Goal: Task Accomplishment & Management: Use online tool/utility

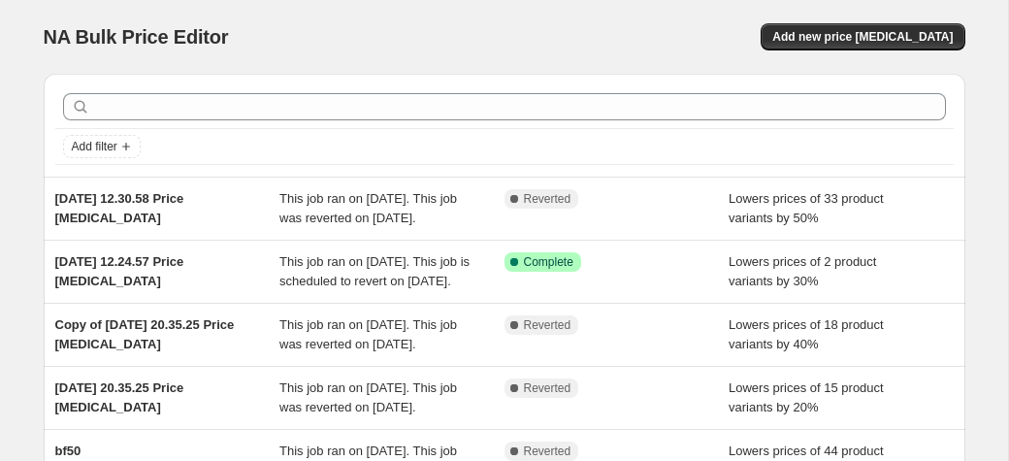
scroll to position [400, 0]
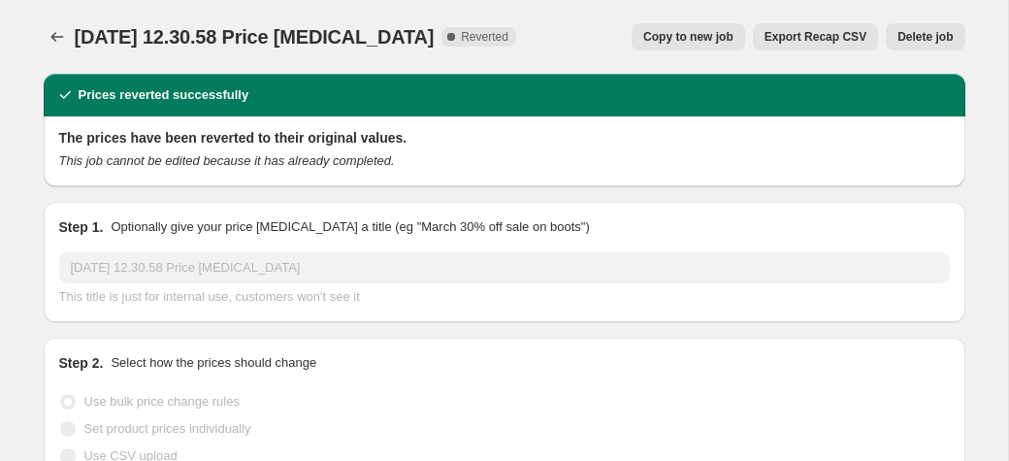
select select "percentage"
click at [60, 40] on icon "Price change jobs" at bounding box center [57, 36] width 19 height 19
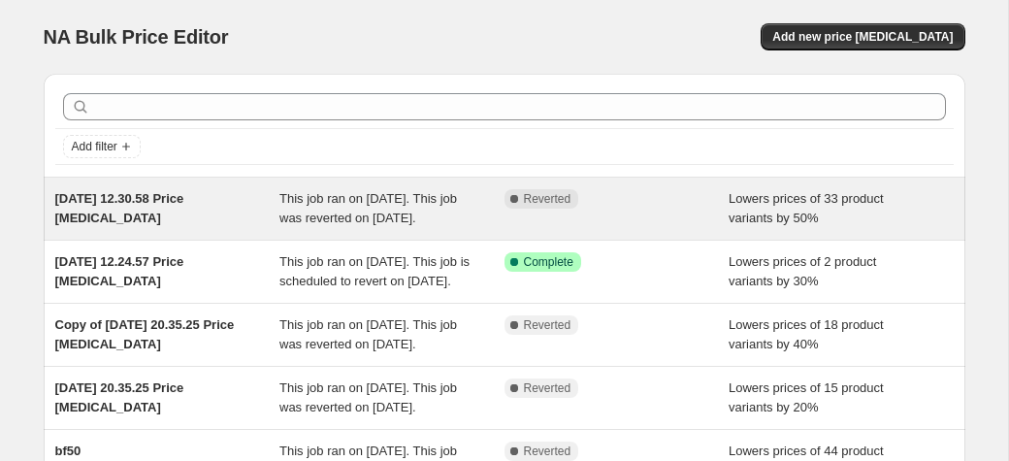
click at [684, 228] on div "Complete Reverted" at bounding box center [616, 208] width 225 height 39
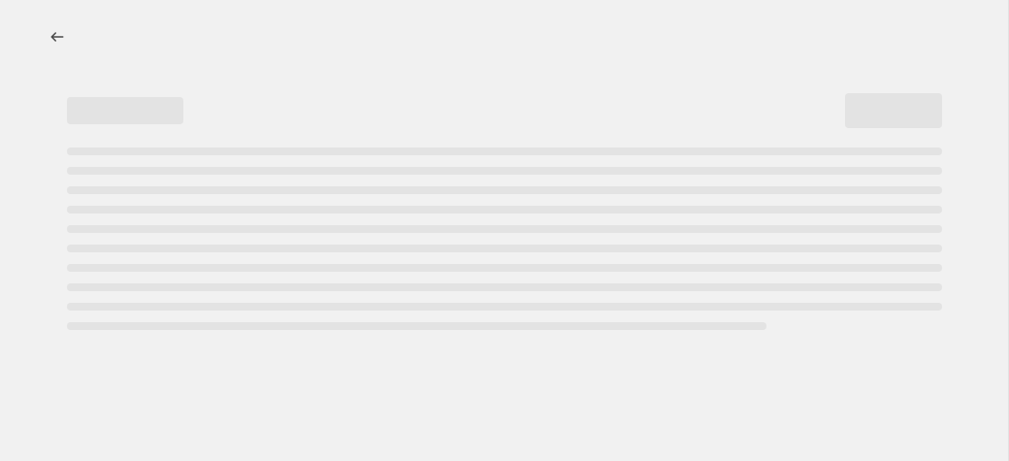
select select "percentage"
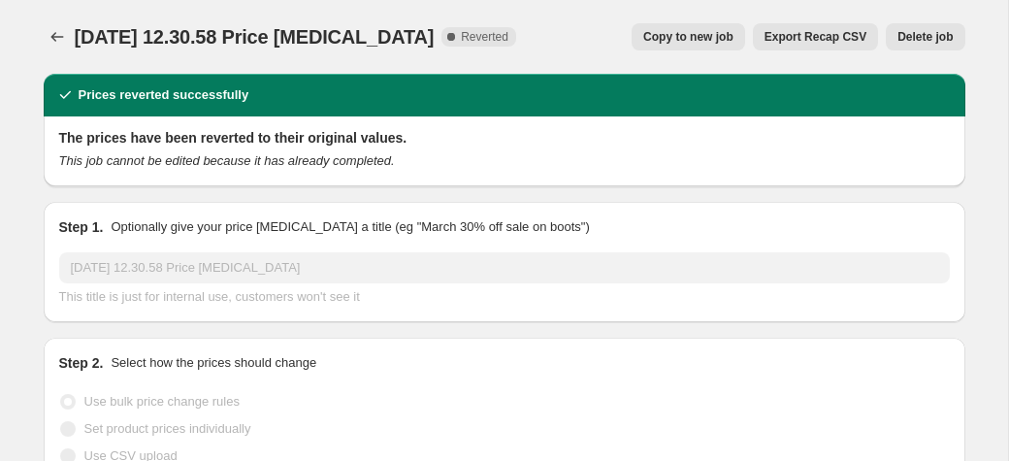
click at [930, 45] on button "Delete job" at bounding box center [925, 36] width 79 height 27
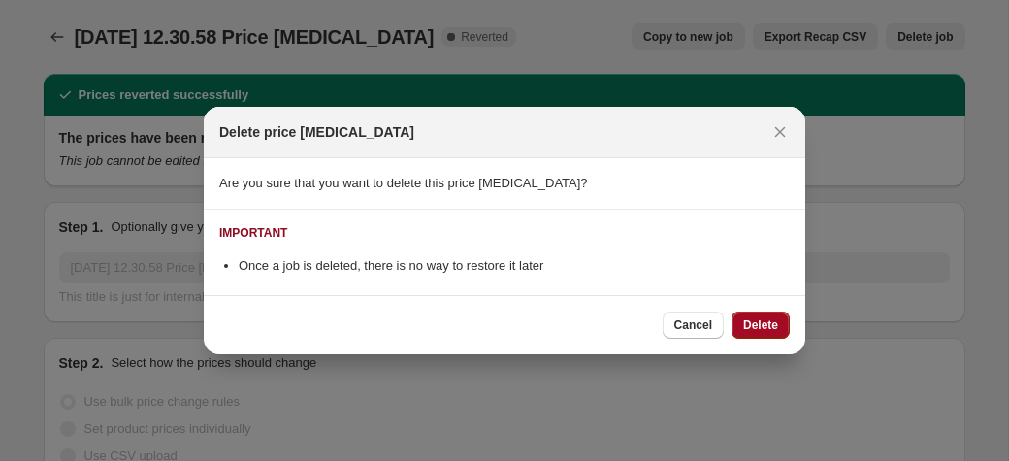
click at [773, 331] on span "Delete" at bounding box center [760, 325] width 35 height 16
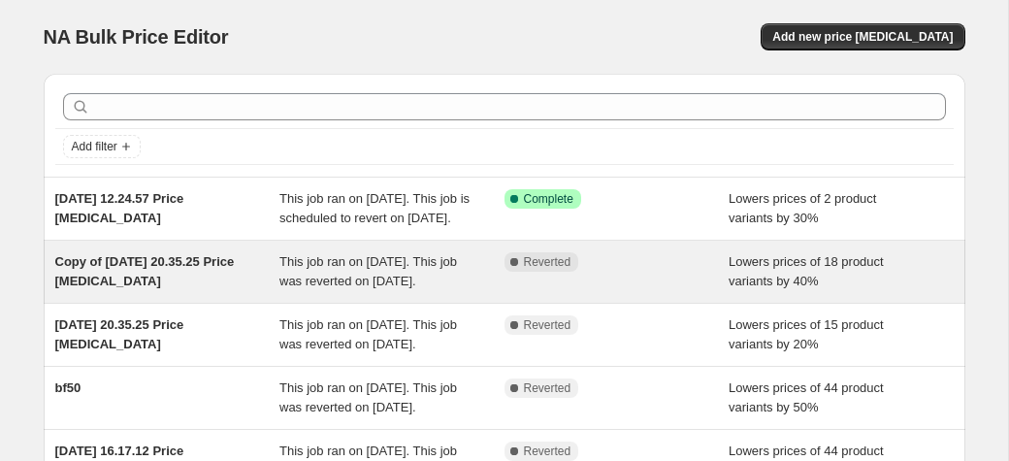
click at [767, 269] on div "Copy of 10 Mar 2025, 20.35.25 Price change job This job ran on 10 March 2025. T…" at bounding box center [505, 272] width 922 height 62
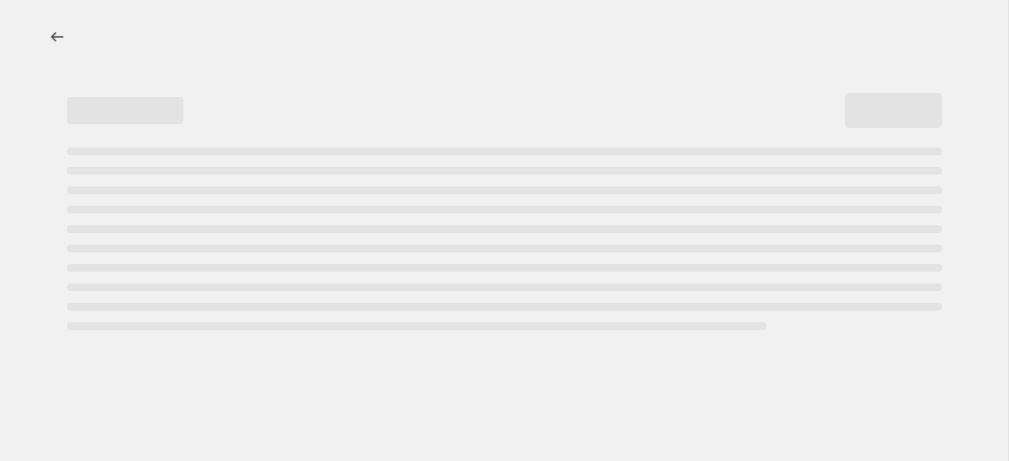
select select "percentage"
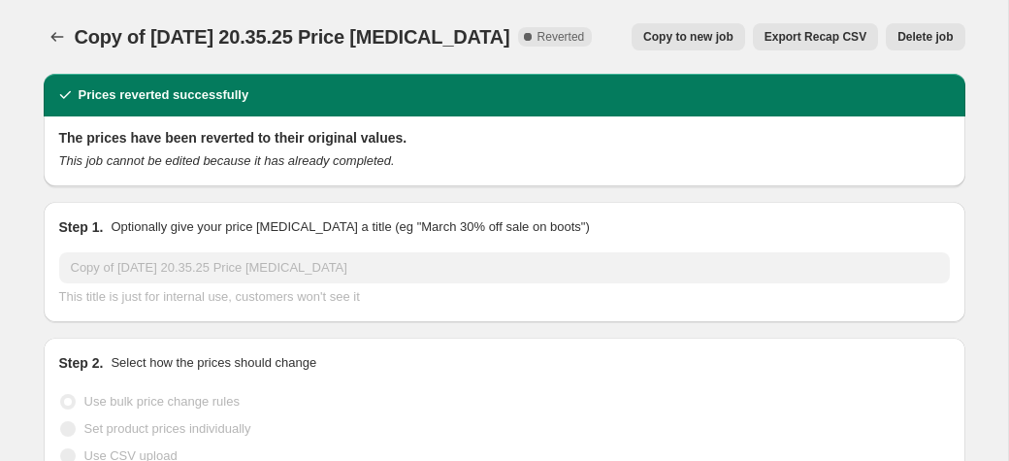
click at [930, 34] on span "Delete job" at bounding box center [924, 37] width 55 height 16
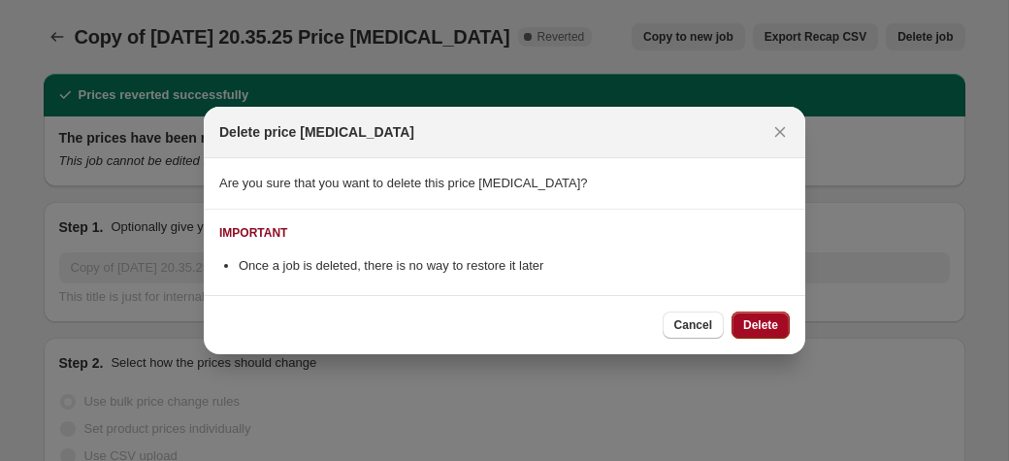
click at [765, 323] on span "Delete" at bounding box center [760, 325] width 35 height 16
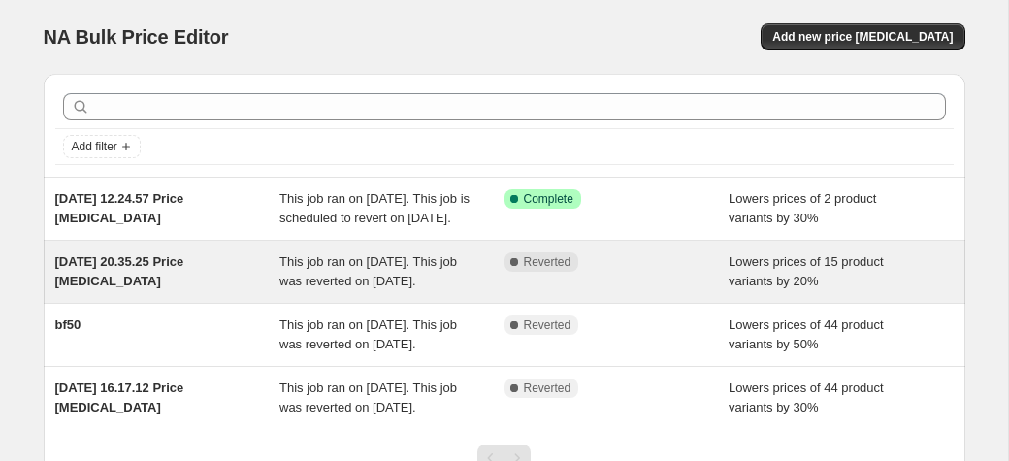
click at [834, 291] on div "Lowers prices of 15 product variants by 20%" at bounding box center [841, 271] width 225 height 39
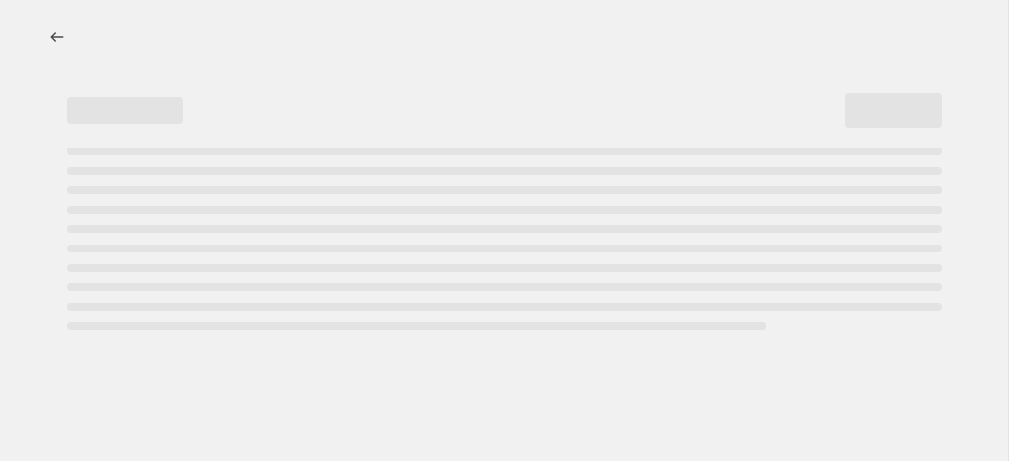
select select "percentage"
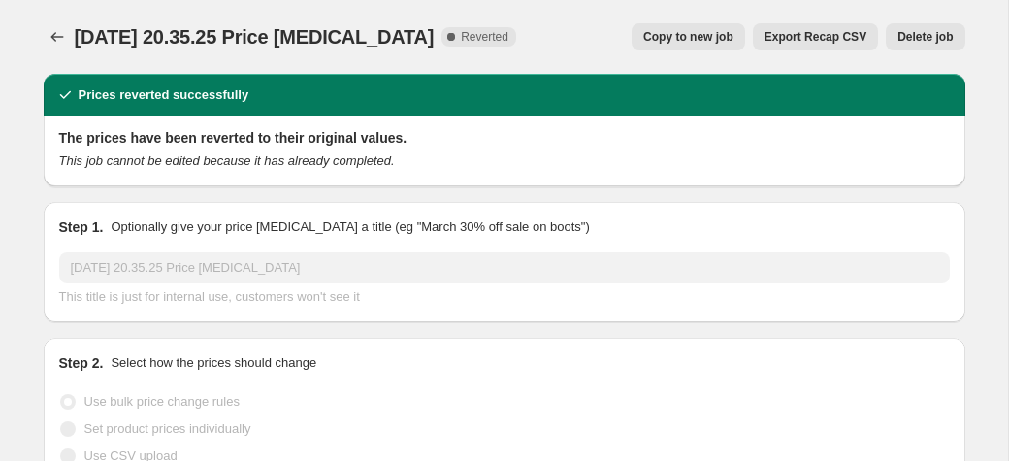
click at [915, 47] on button "Delete job" at bounding box center [925, 36] width 79 height 27
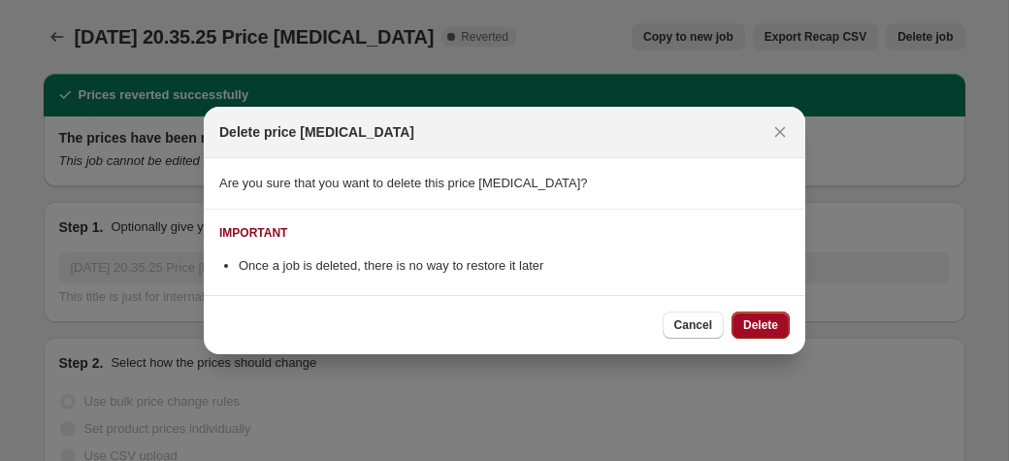
click at [774, 319] on span "Delete" at bounding box center [760, 325] width 35 height 16
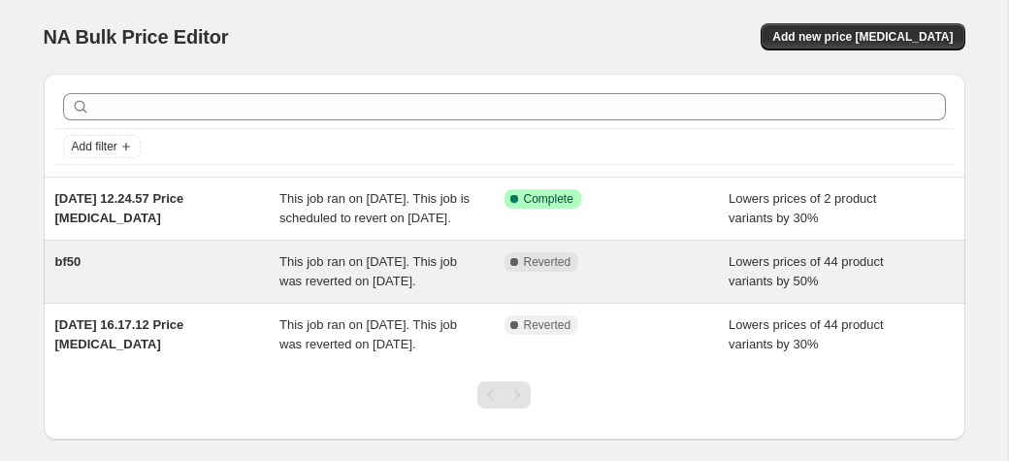
click at [885, 291] on div "Lowers prices of 44 product variants by 50%" at bounding box center [841, 271] width 225 height 39
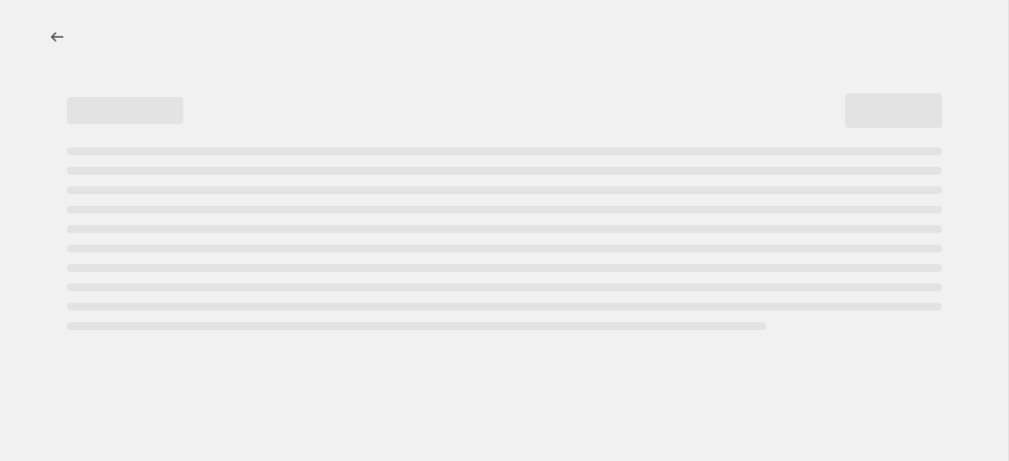
select select "percentage"
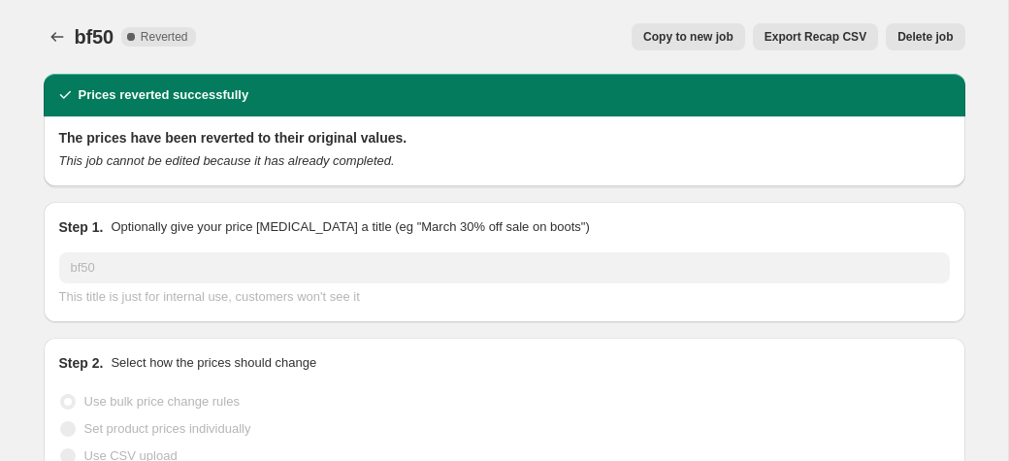
click at [912, 32] on span "Delete job" at bounding box center [924, 37] width 55 height 16
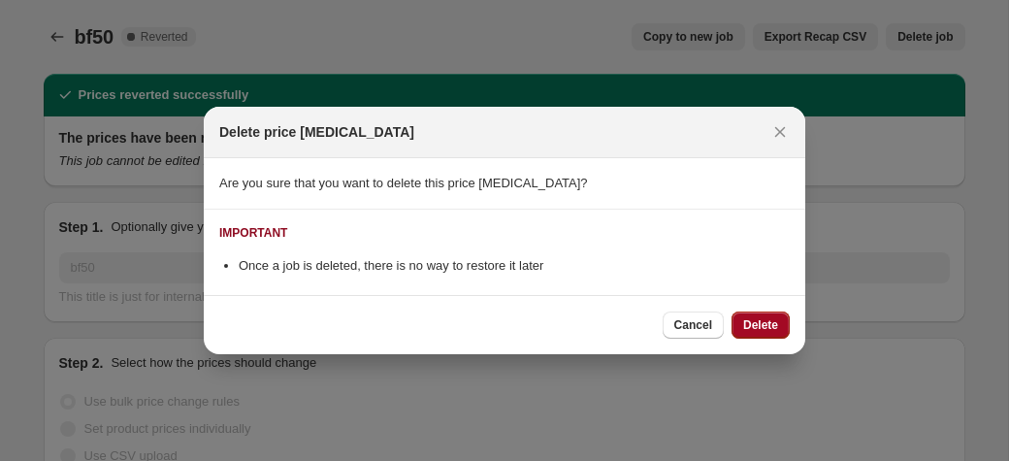
click at [750, 321] on span "Delete" at bounding box center [760, 325] width 35 height 16
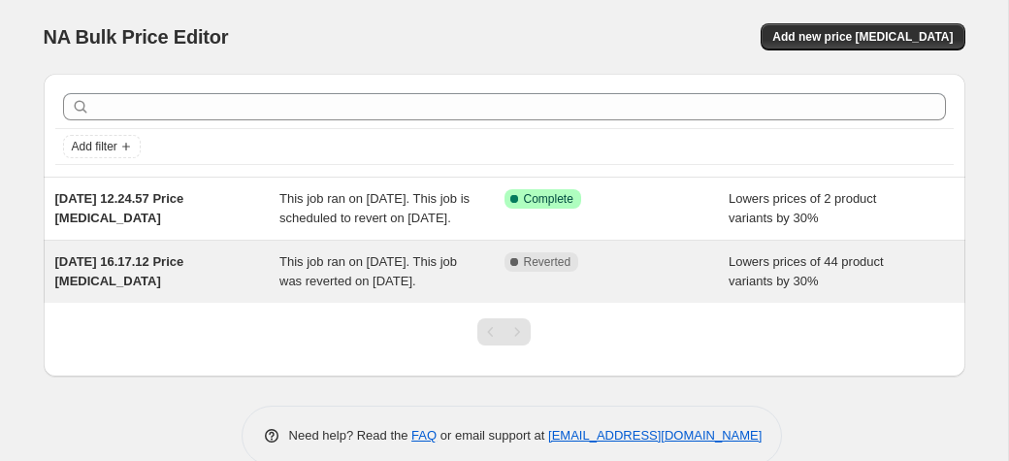
click at [860, 285] on span "Lowers prices of 44 product variants by 30%" at bounding box center [806, 271] width 155 height 34
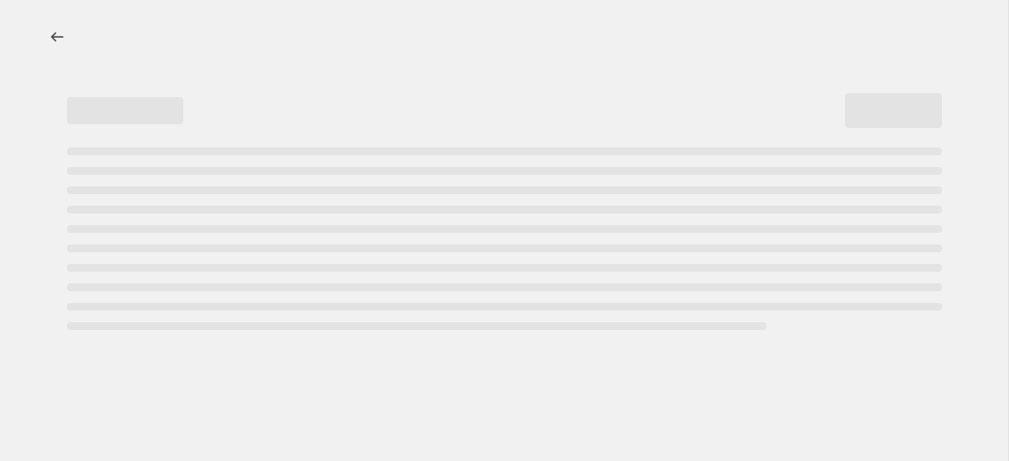
select select "percentage"
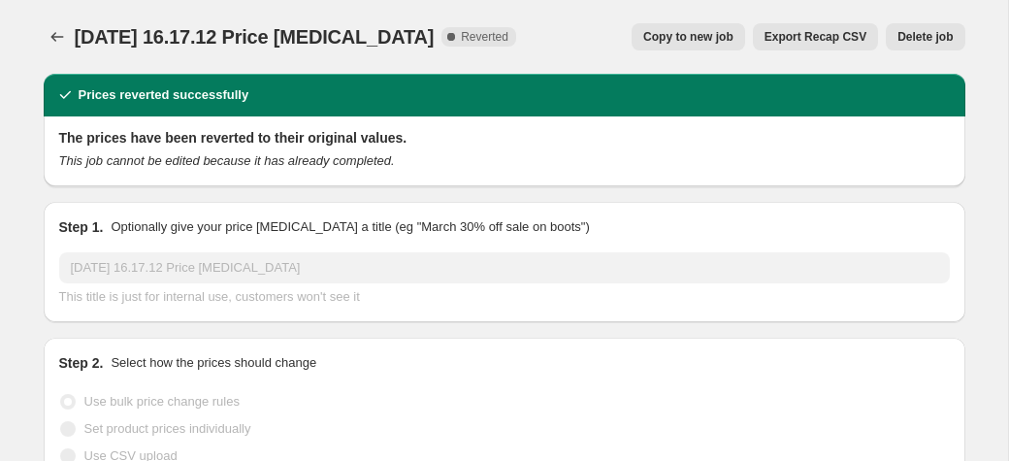
click at [928, 34] on span "Delete job" at bounding box center [924, 37] width 55 height 16
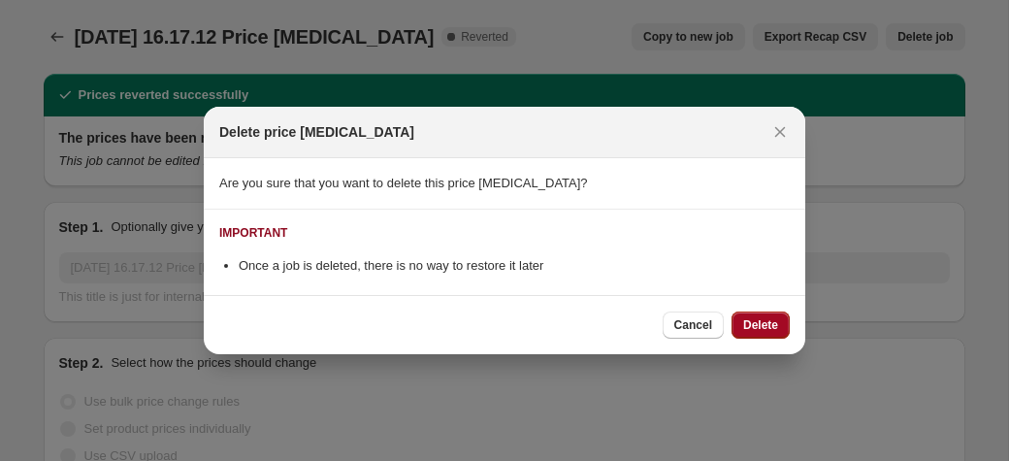
click at [763, 321] on span "Delete" at bounding box center [760, 325] width 35 height 16
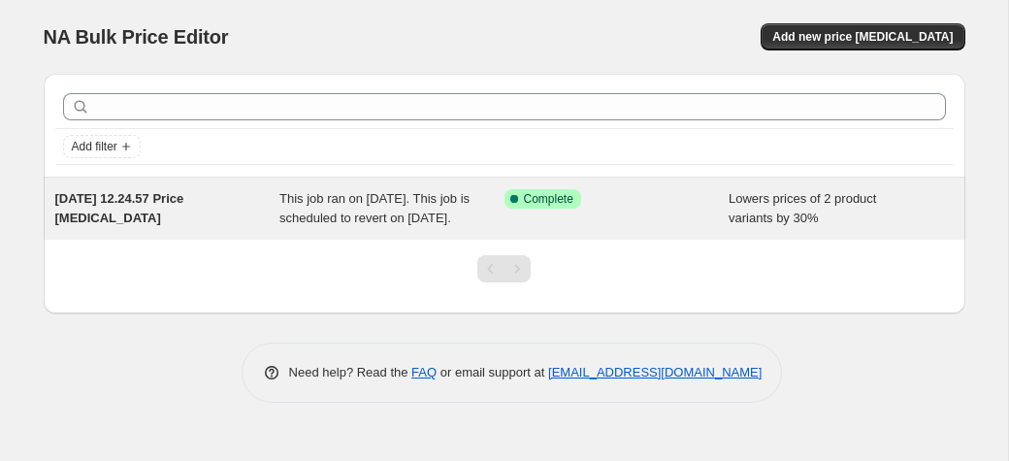
click at [630, 228] on div "Success Complete Complete" at bounding box center [616, 208] width 225 height 39
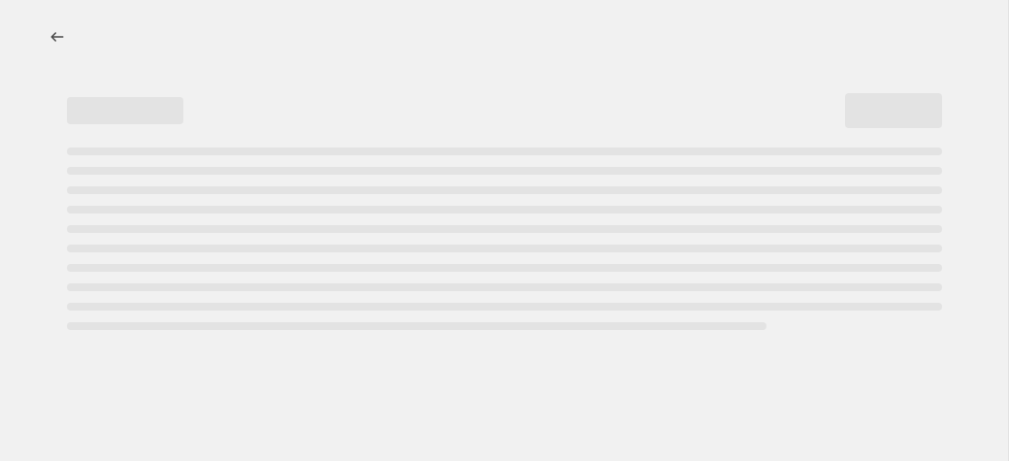
select select "percentage"
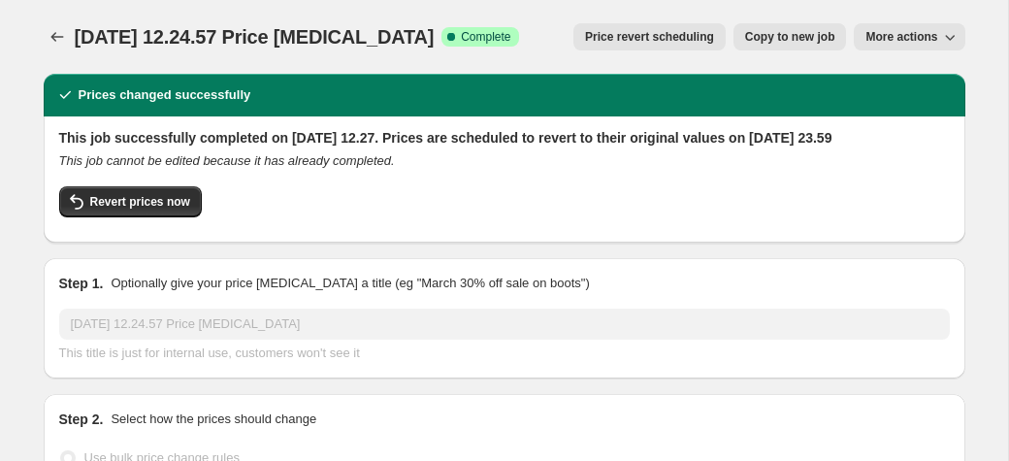
click at [930, 27] on button "More actions" at bounding box center [909, 36] width 111 height 27
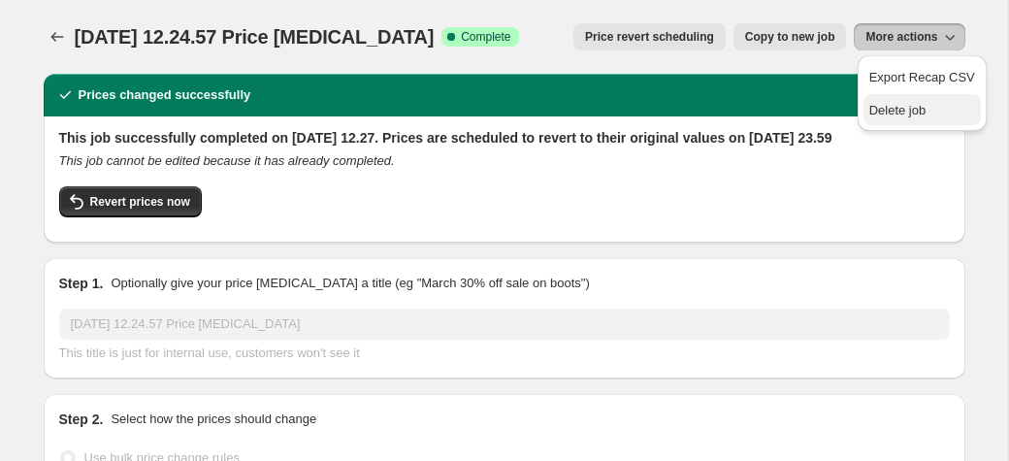
click at [877, 114] on span "Delete job" at bounding box center [897, 110] width 57 height 15
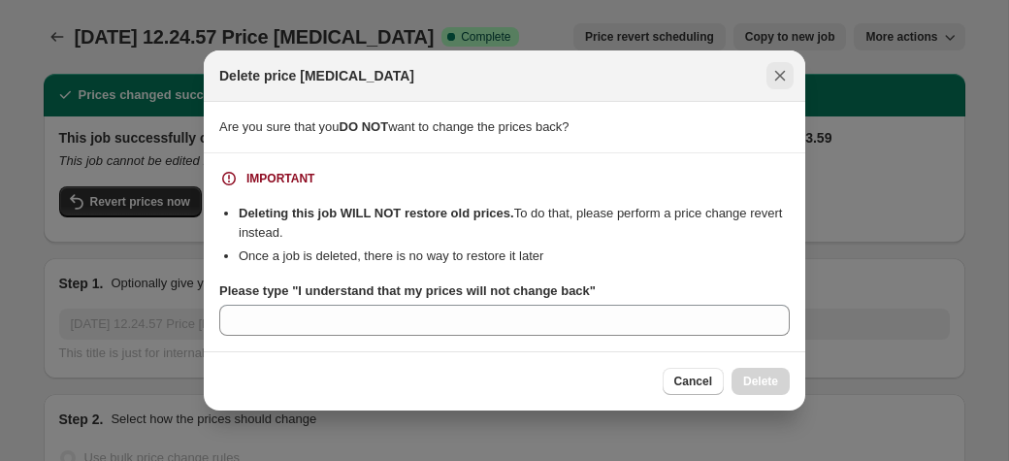
click at [784, 76] on icon "Close" at bounding box center [779, 75] width 19 height 19
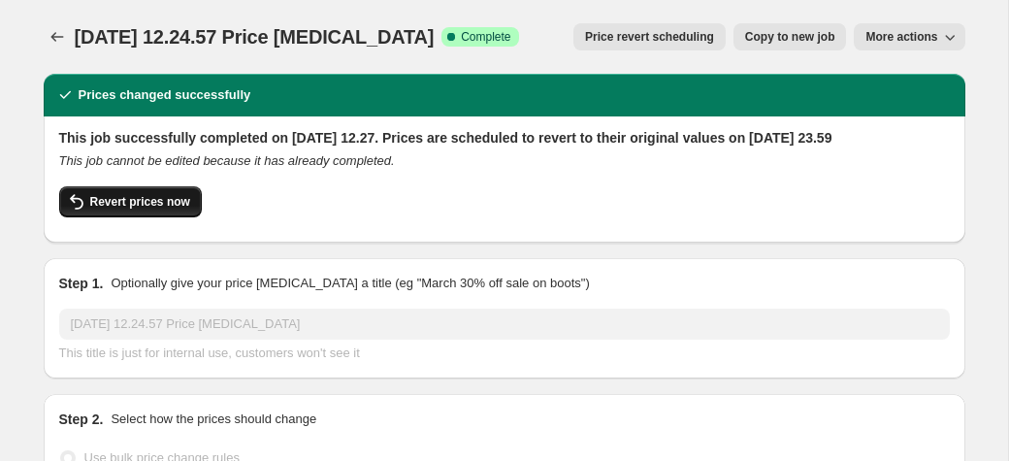
click at [179, 210] on span "Revert prices now" at bounding box center [140, 202] width 100 height 16
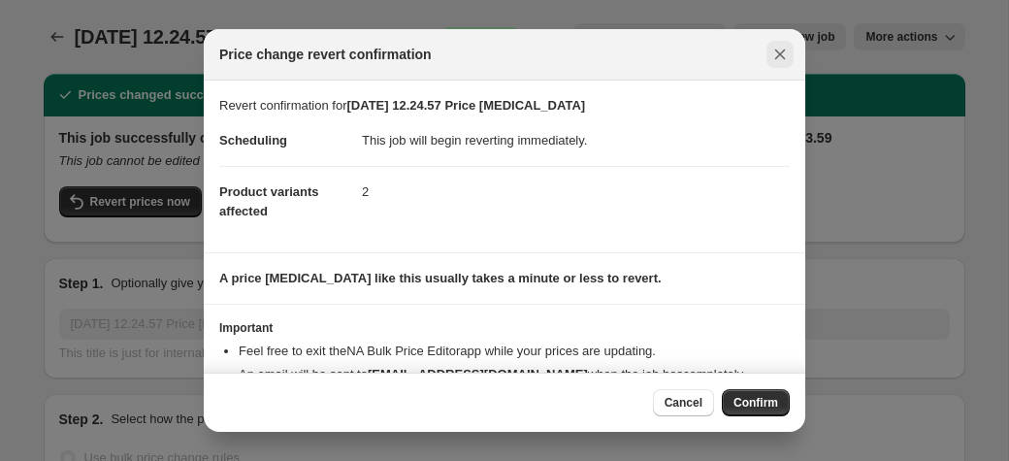
click at [777, 54] on icon "Close" at bounding box center [779, 54] width 19 height 19
checkbox input "true"
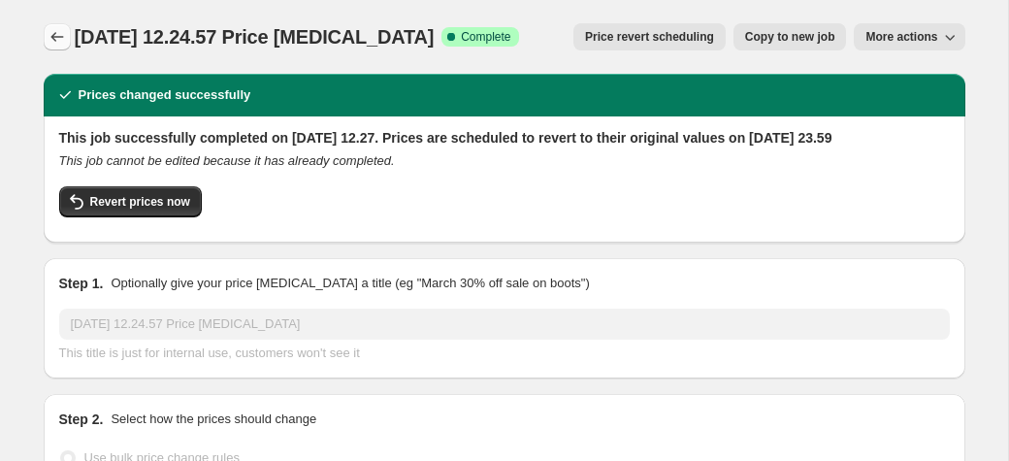
click at [62, 38] on icon "Price change jobs" at bounding box center [56, 37] width 13 height 10
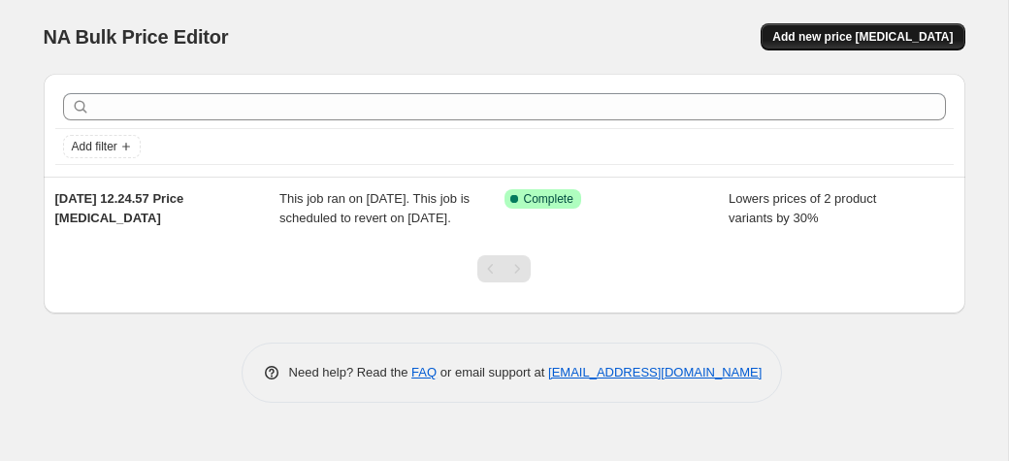
click at [849, 38] on span "Add new price [MEDICAL_DATA]" at bounding box center [862, 37] width 180 height 16
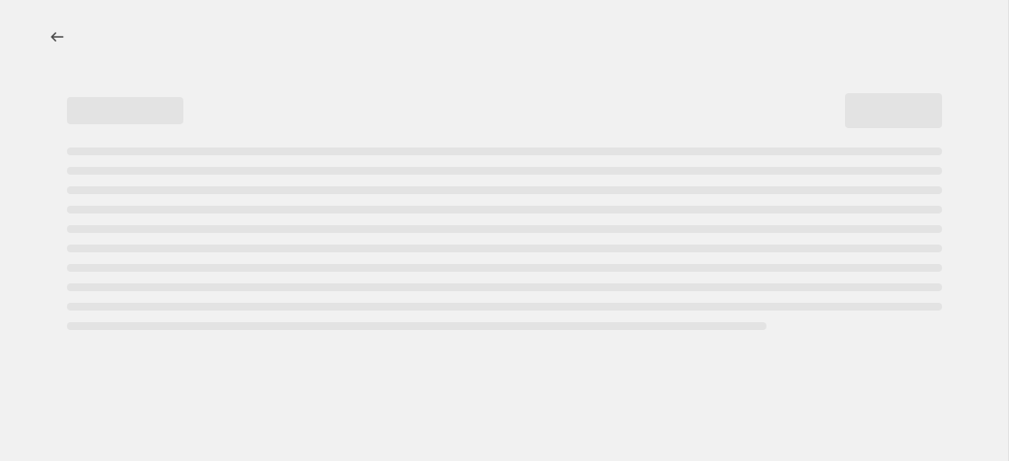
select select "percentage"
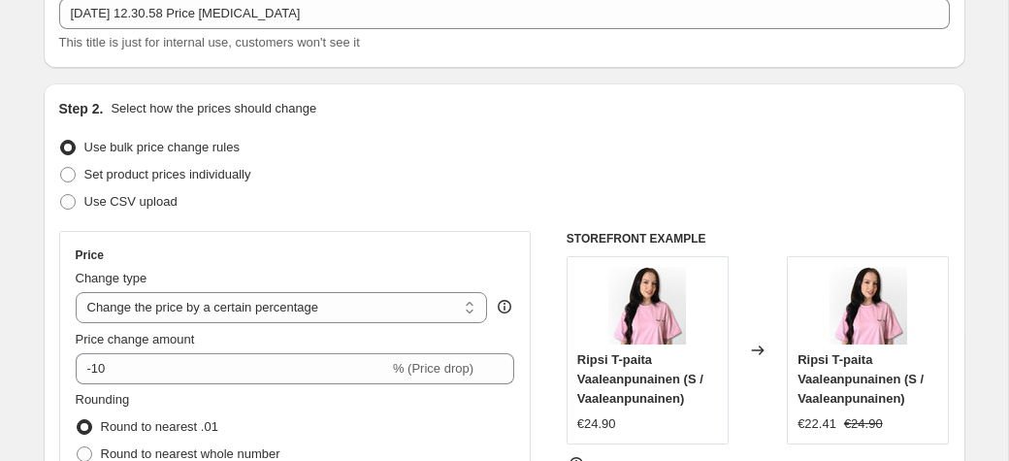
scroll to position [202, 0]
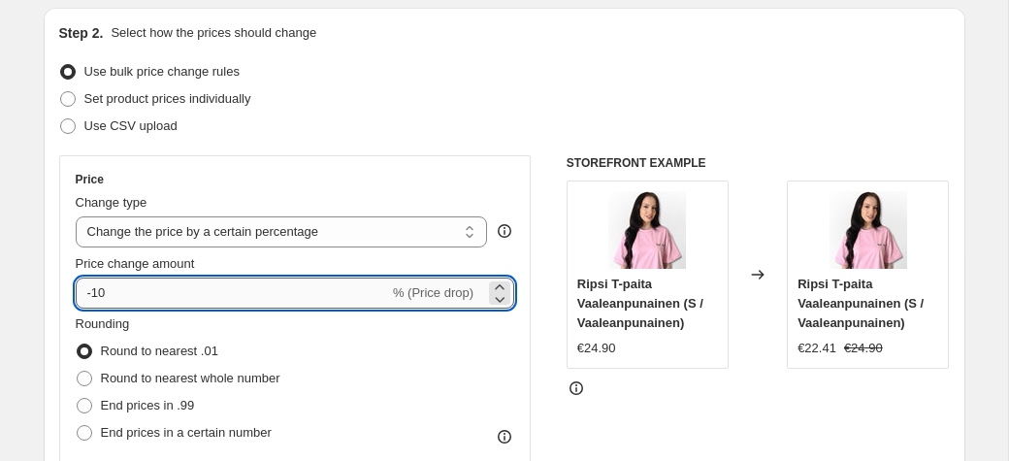
drag, startPoint x: 133, startPoint y: 290, endPoint x: 94, endPoint y: 290, distance: 38.8
click at [94, 290] on input "-10" at bounding box center [232, 292] width 313 height 31
type input "-50"
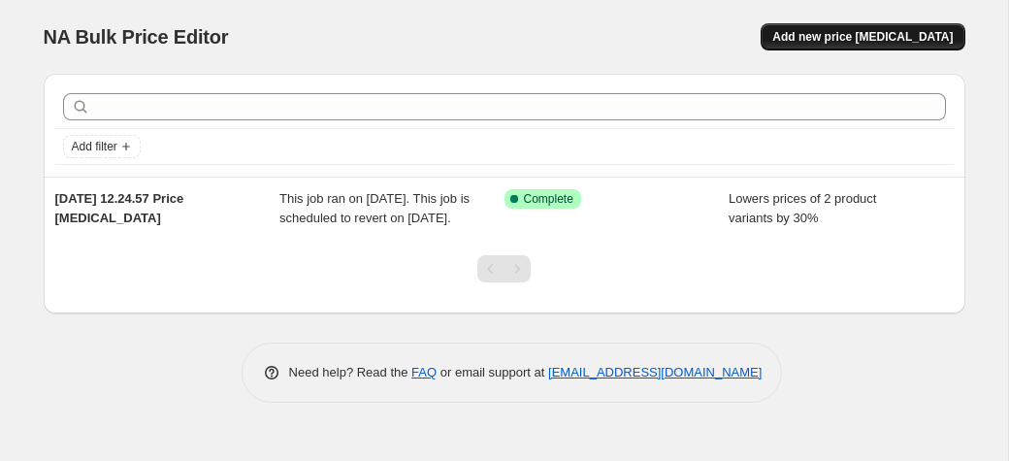
click at [874, 36] on span "Add new price [MEDICAL_DATA]" at bounding box center [862, 37] width 180 height 16
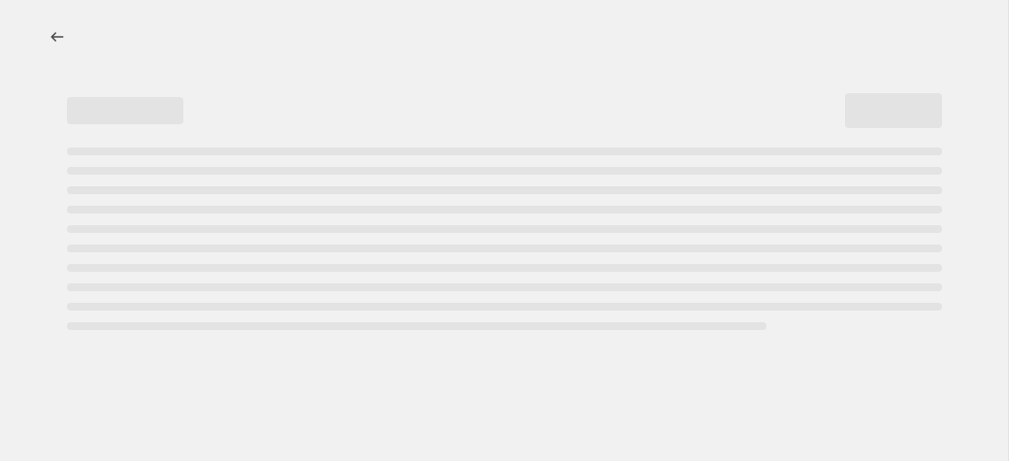
select select "percentage"
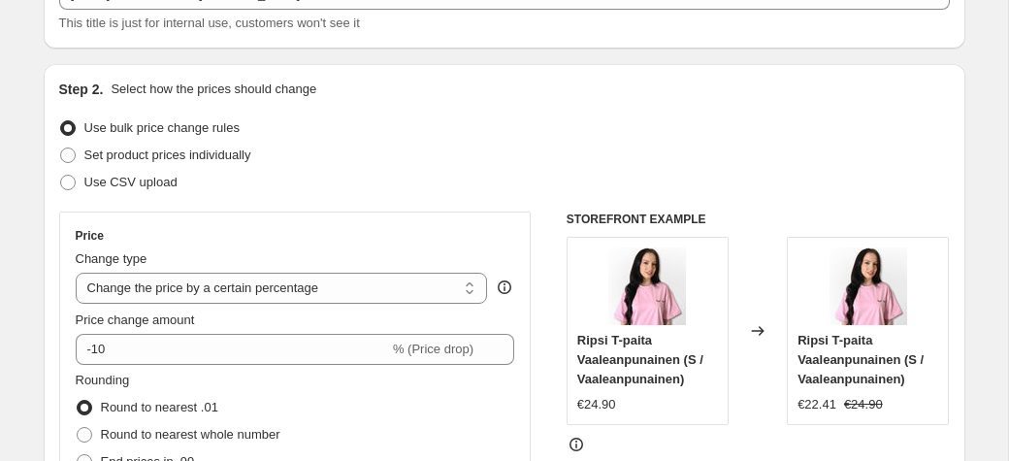
scroll to position [202, 0]
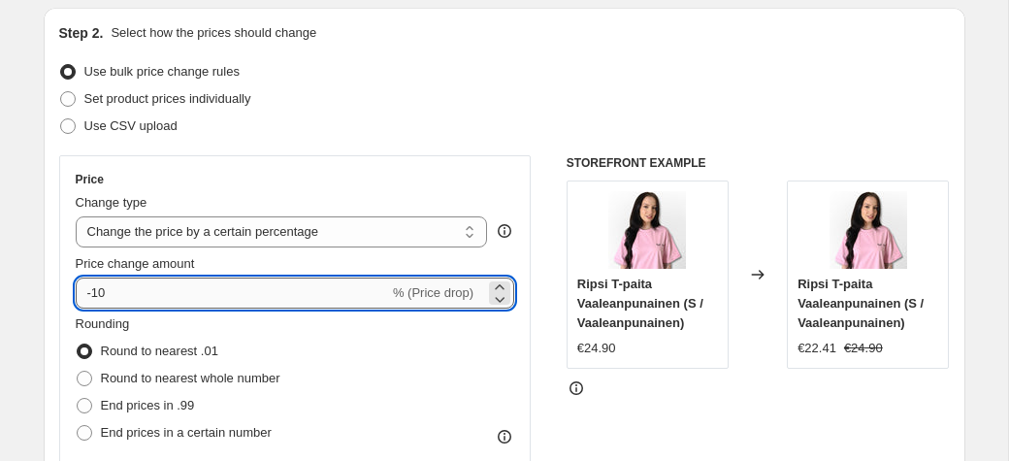
drag, startPoint x: 112, startPoint y: 290, endPoint x: 92, endPoint y: 288, distance: 19.5
click at [92, 288] on input "-10" at bounding box center [232, 292] width 313 height 31
type input "-50"
click at [61, 286] on div "Price Change type Change the price to a certain amount Change the price by a ce…" at bounding box center [295, 330] width 472 height 350
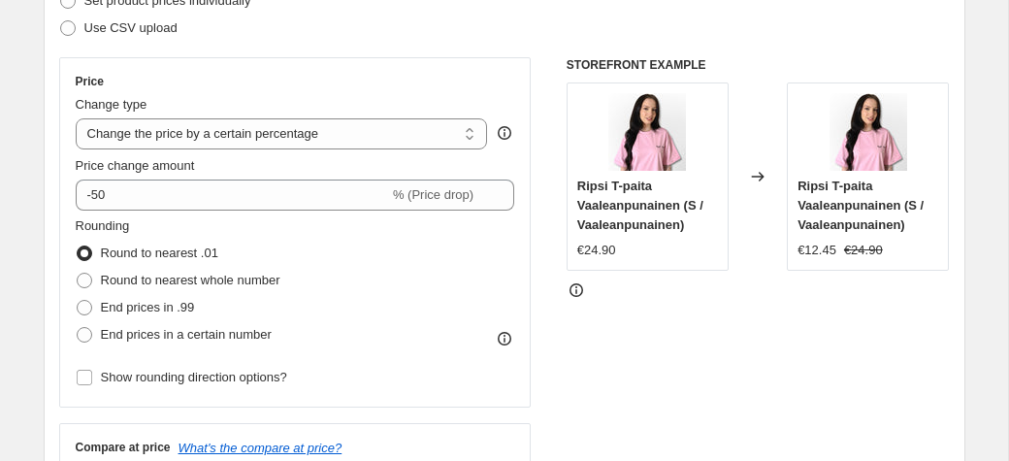
scroll to position [303, 0]
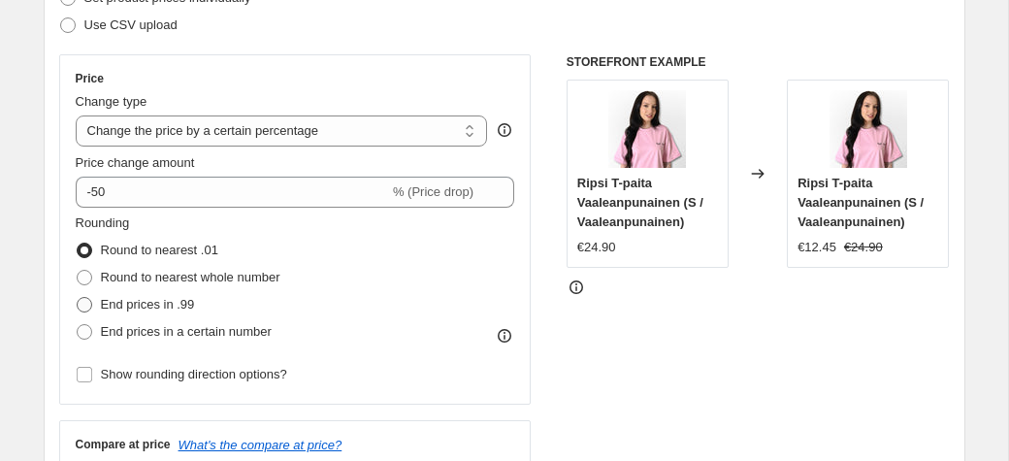
click at [116, 298] on span "End prices in .99" at bounding box center [148, 304] width 94 height 15
click at [78, 298] on input "End prices in .99" at bounding box center [77, 297] width 1 height 1
radio input "true"
click at [117, 259] on span "Round to nearest .01" at bounding box center [159, 250] width 117 height 19
click at [78, 244] on input "Round to nearest .01" at bounding box center [77, 243] width 1 height 1
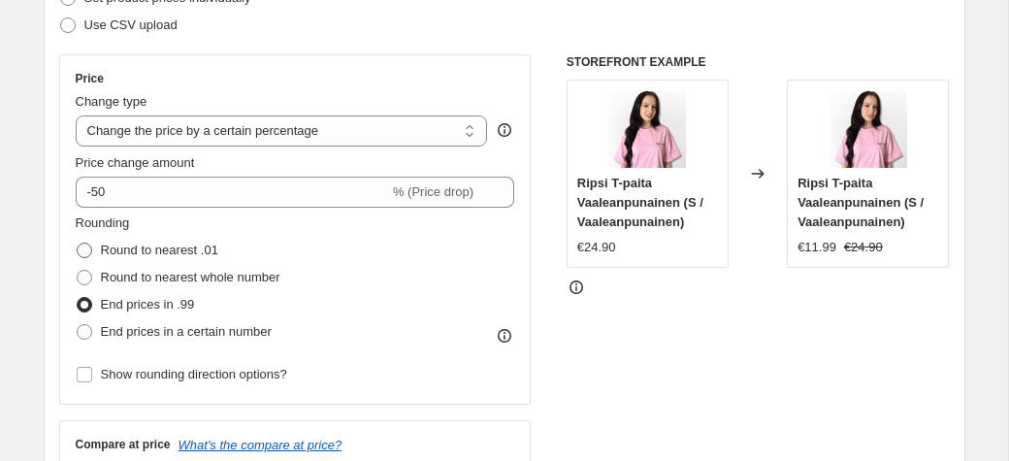
radio input "true"
click at [123, 302] on span "End prices in .99" at bounding box center [148, 304] width 94 height 15
click at [78, 298] on input "End prices in .99" at bounding box center [77, 297] width 1 height 1
radio input "true"
click at [124, 276] on span "Round to nearest whole number" at bounding box center [190, 277] width 179 height 15
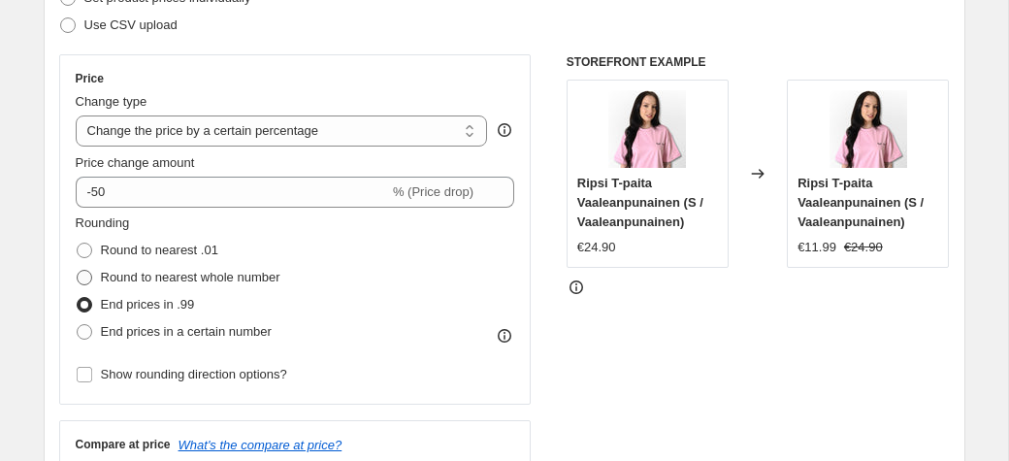
click at [78, 271] on input "Round to nearest whole number" at bounding box center [77, 270] width 1 height 1
radio input "true"
click at [121, 246] on span "Round to nearest .01" at bounding box center [159, 250] width 117 height 15
click at [78, 244] on input "Round to nearest .01" at bounding box center [77, 243] width 1 height 1
radio input "true"
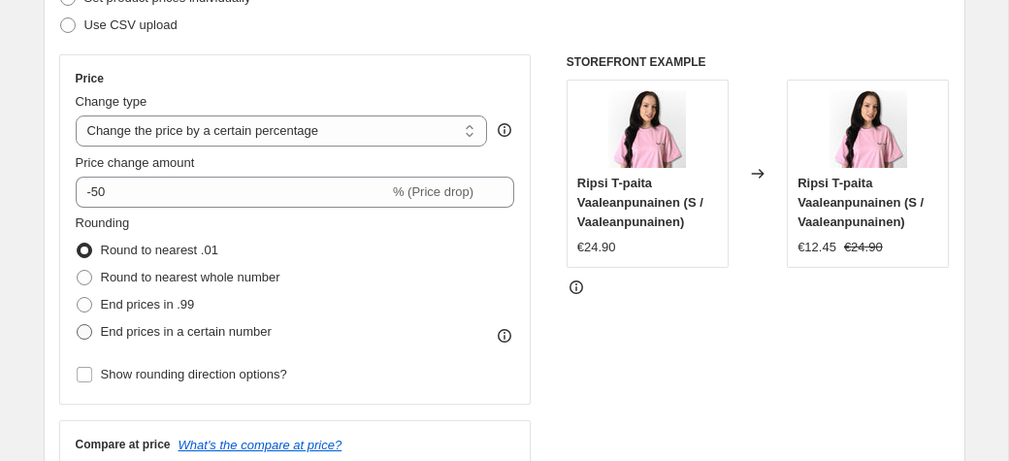
click at [124, 330] on span "End prices in a certain number" at bounding box center [186, 331] width 171 height 15
click at [78, 325] on input "End prices in a certain number" at bounding box center [77, 324] width 1 height 1
radio input "true"
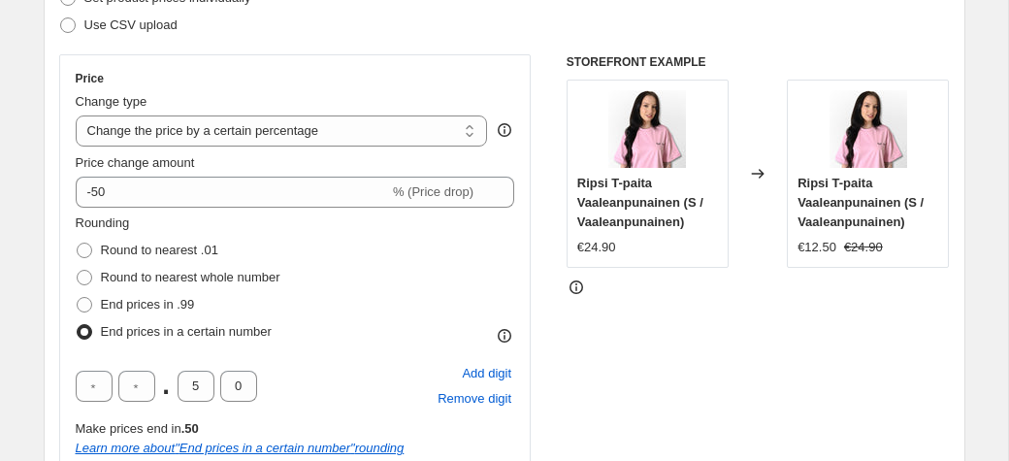
click at [121, 326] on span "End prices in a certain number" at bounding box center [186, 331] width 171 height 15
click at [78, 325] on input "End prices in a certain number" at bounding box center [77, 324] width 1 height 1
click at [127, 252] on span "Round to nearest .01" at bounding box center [159, 250] width 117 height 15
click at [78, 244] on input "Round to nearest .01" at bounding box center [77, 243] width 1 height 1
radio input "true"
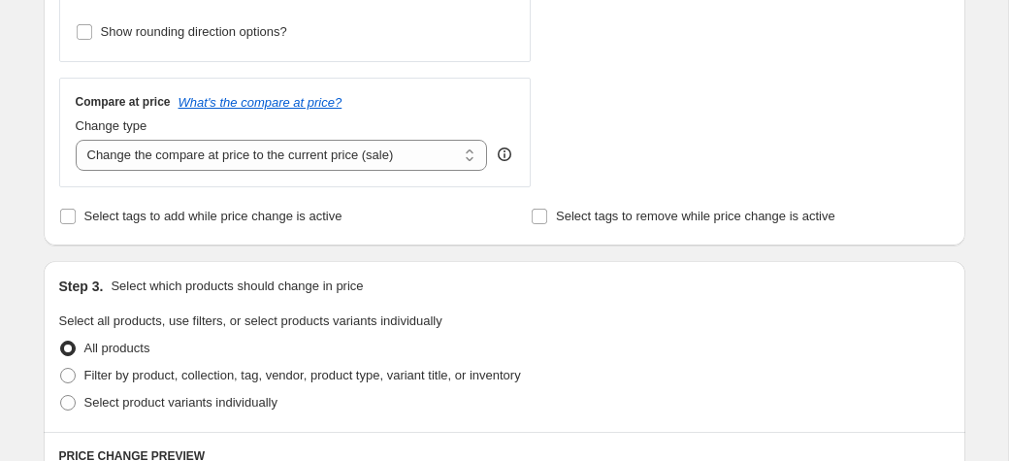
scroll to position [908, 0]
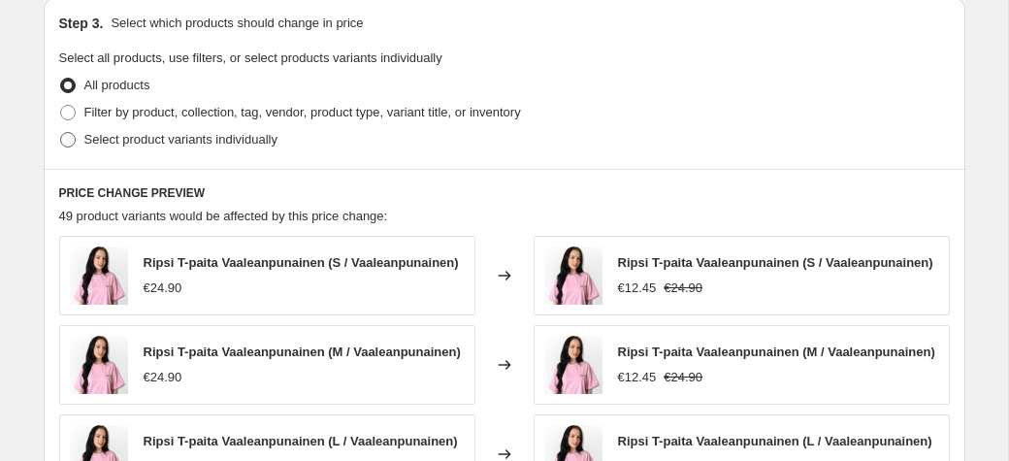
click at [167, 142] on span "Select product variants individually" at bounding box center [180, 139] width 193 height 15
click at [61, 133] on input "Select product variants individually" at bounding box center [60, 132] width 1 height 1
radio input "true"
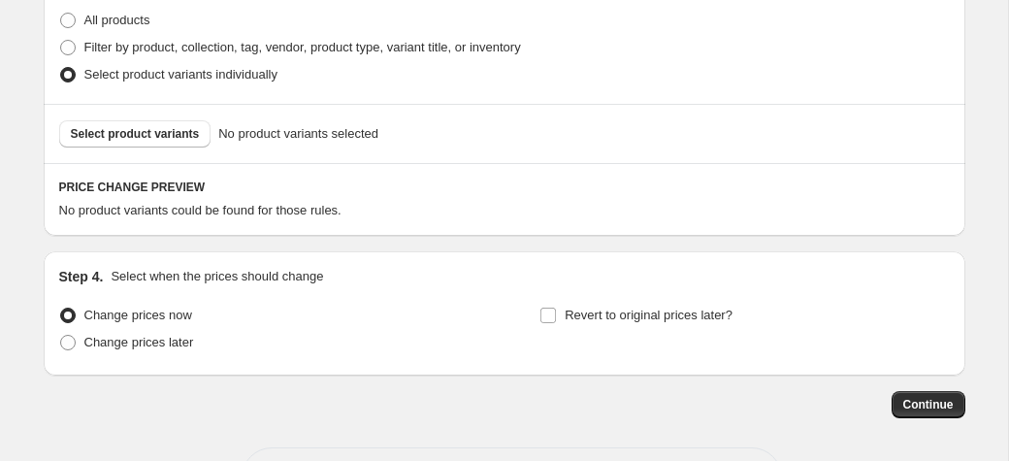
scroll to position [1009, 0]
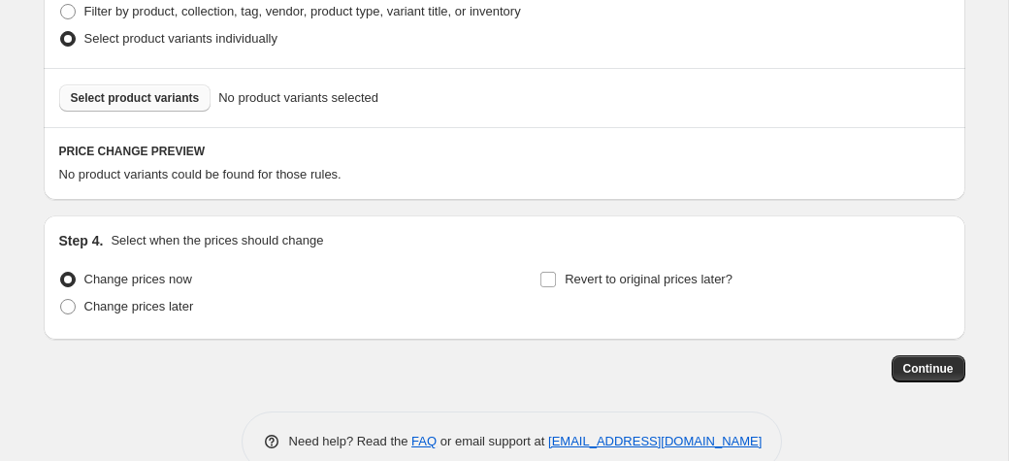
click at [159, 104] on span "Select product variants" at bounding box center [135, 98] width 129 height 16
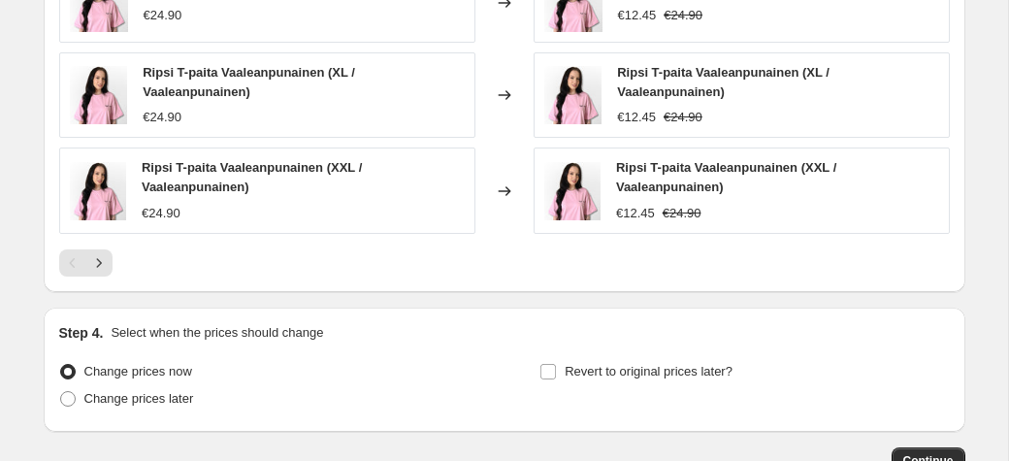
scroll to position [1540, 0]
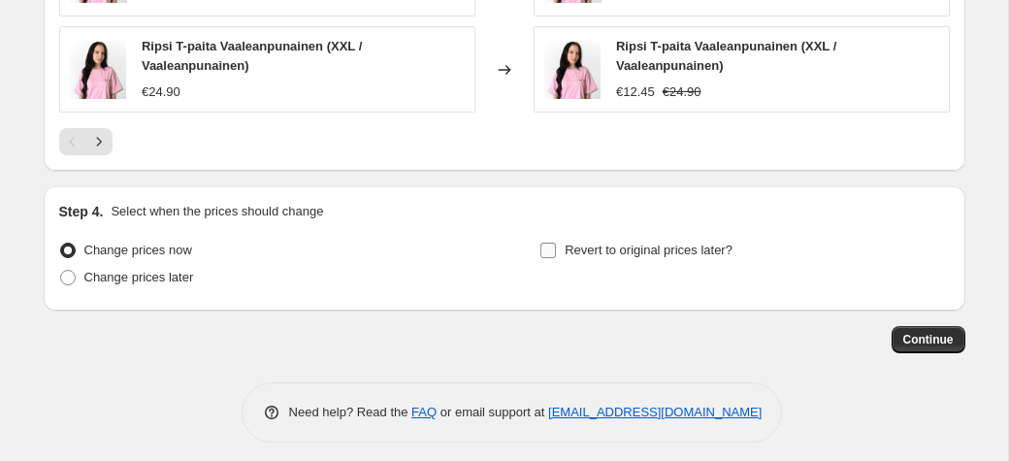
click at [550, 244] on input "Revert to original prices later?" at bounding box center [548, 251] width 16 height 16
checkbox input "true"
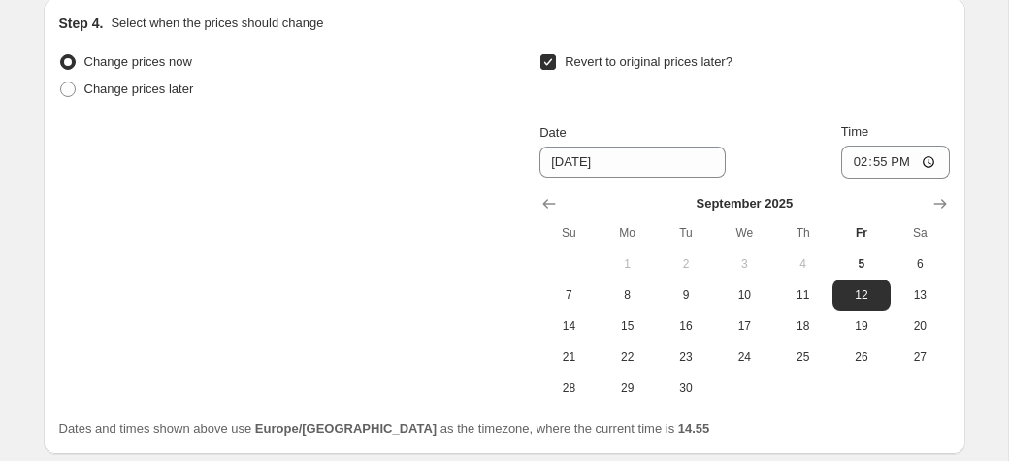
scroll to position [1741, 0]
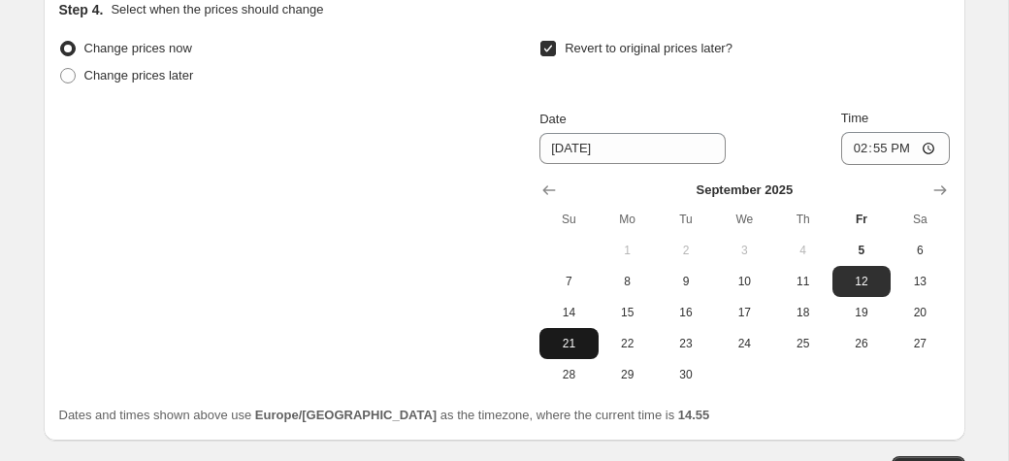
click at [575, 328] on button "21" at bounding box center [568, 343] width 58 height 31
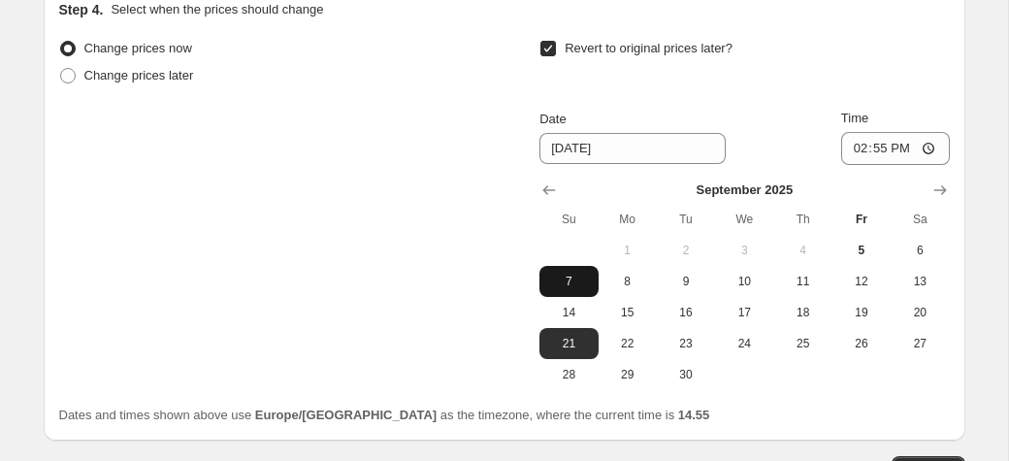
click at [571, 274] on span "7" at bounding box center [568, 282] width 43 height 16
type input "9/7/2025"
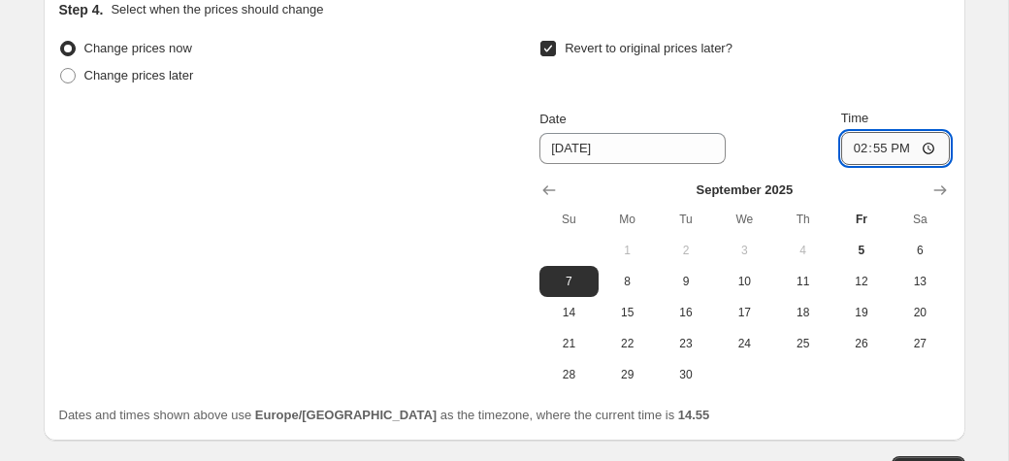
click at [907, 134] on input "14:55" at bounding box center [895, 148] width 109 height 33
type input "23:55"
click at [905, 136] on input "Time" at bounding box center [895, 148] width 109 height 33
click at [928, 136] on input "23:05" at bounding box center [895, 148] width 109 height 33
type input "23:59"
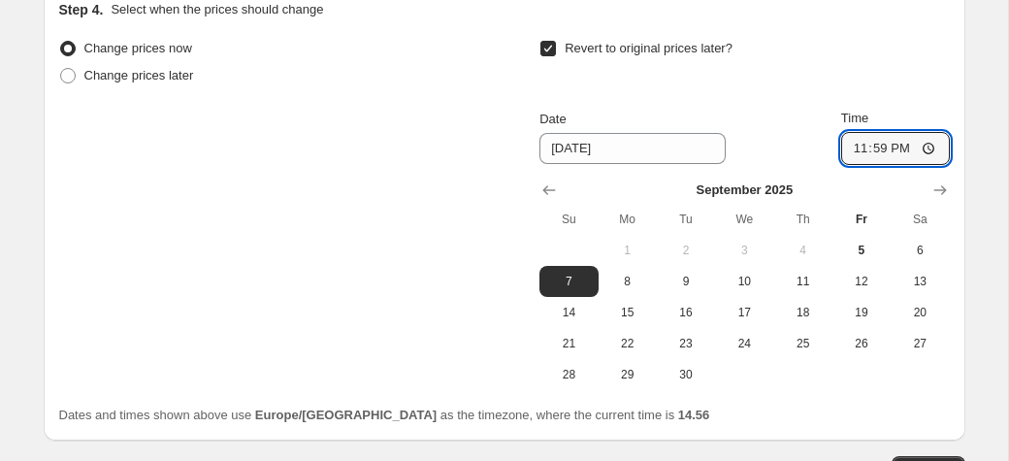
click at [826, 89] on div "Revert to original prices later? Date 9/7/2025 Time 23:59 September 2025 Su Mo …" at bounding box center [743, 212] width 409 height 355
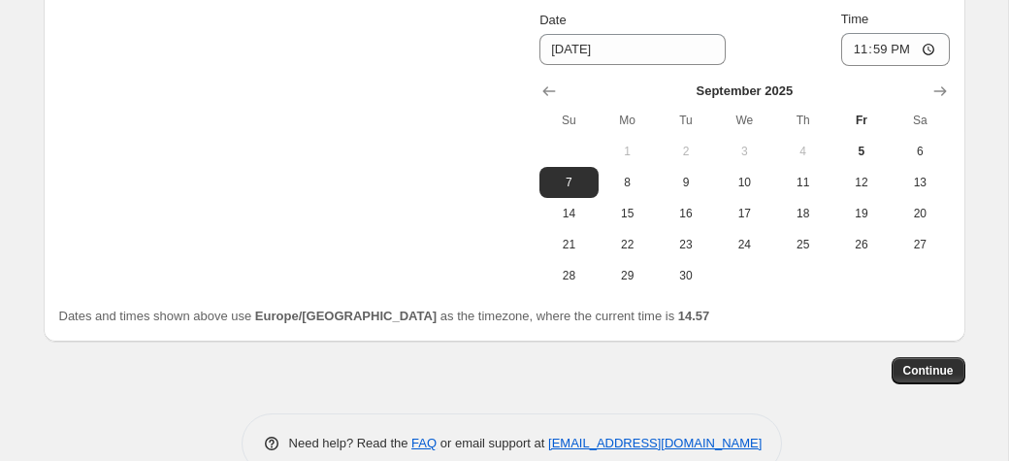
scroll to position [1842, 0]
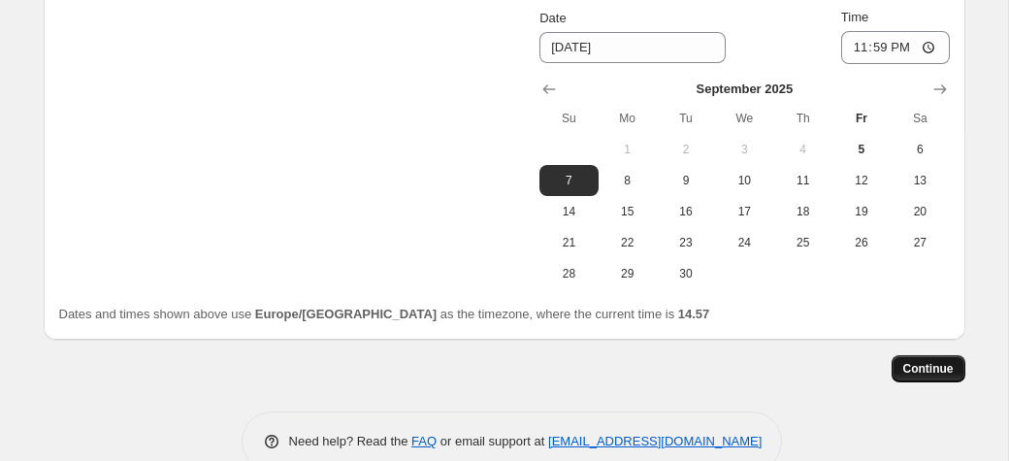
click at [921, 361] on span "Continue" at bounding box center [928, 369] width 50 height 16
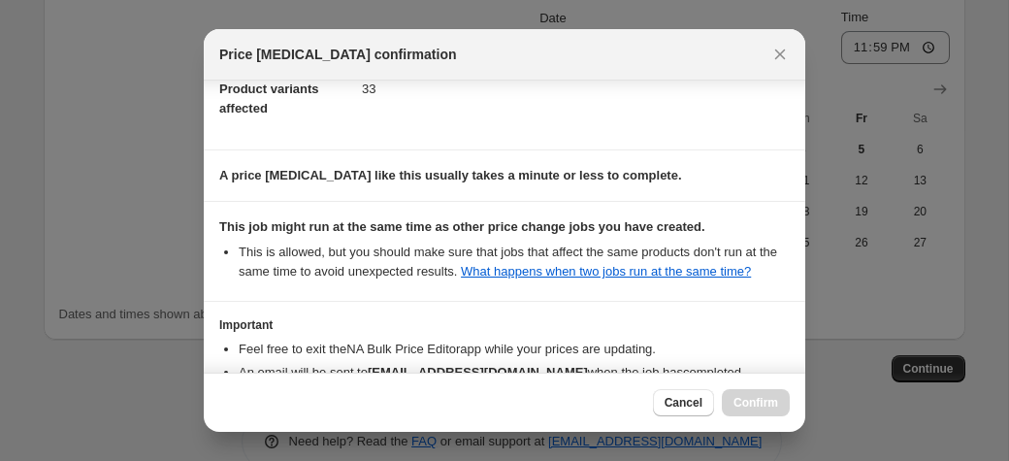
scroll to position [373, 0]
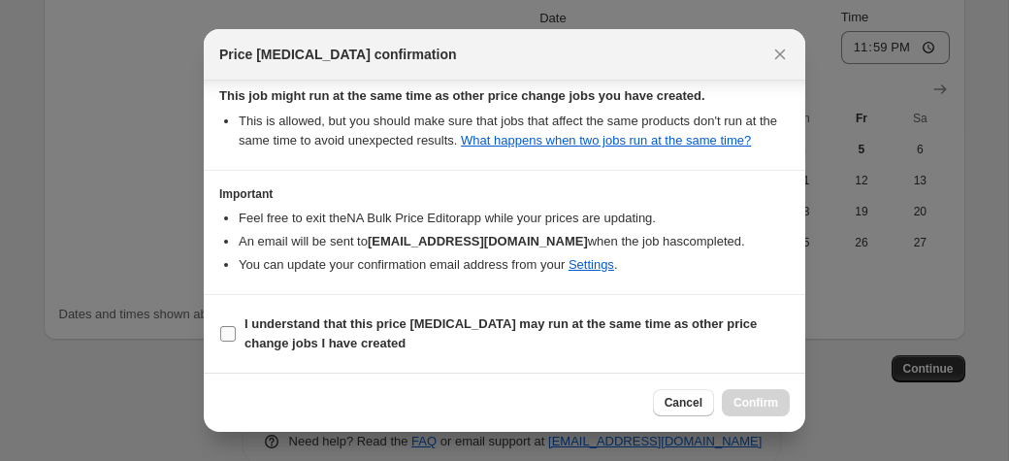
click at [503, 326] on b "I understand that this price change job may run at the same time as other price…" at bounding box center [500, 333] width 512 height 34
click at [236, 326] on input "I understand that this price change job may run at the same time as other price…" at bounding box center [228, 334] width 16 height 16
checkbox input "true"
click at [768, 402] on span "Confirm" at bounding box center [755, 403] width 45 height 16
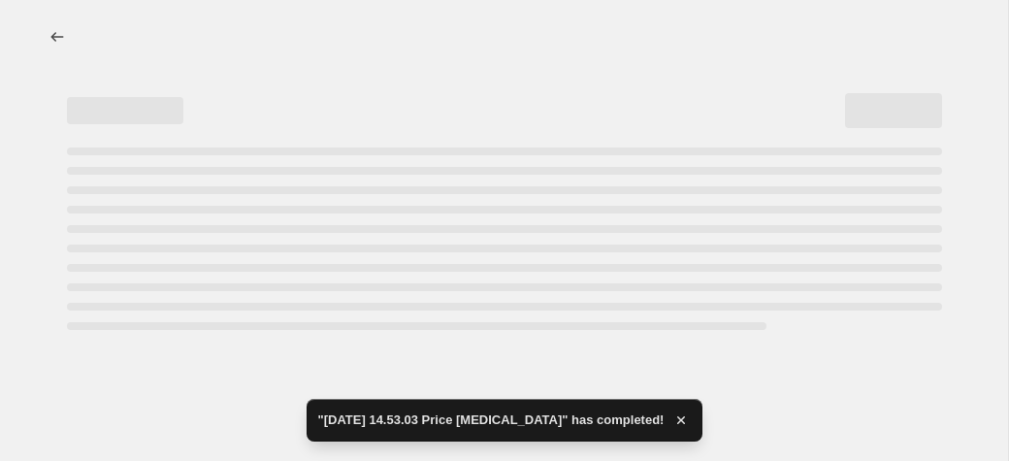
select select "percentage"
